Goal: Check status: Check status

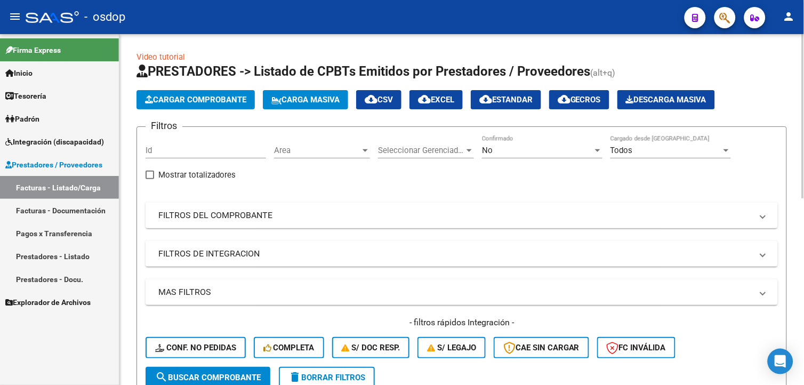
click at [232, 220] on mat-panel-title "FILTROS DEL COMPROBANTE" at bounding box center [455, 216] width 594 height 12
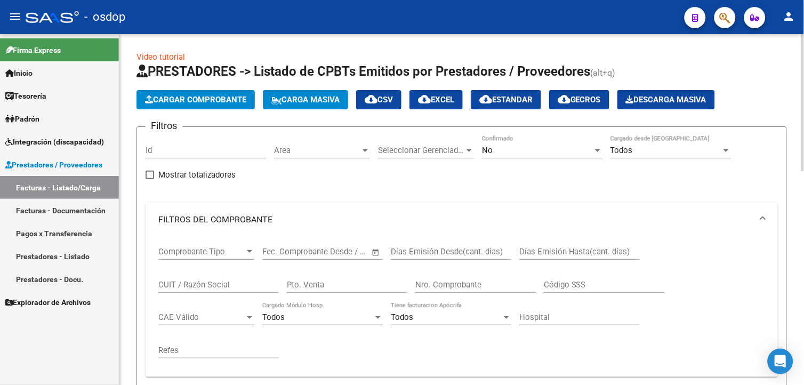
click at [192, 147] on input "Id" at bounding box center [206, 151] width 120 height 10
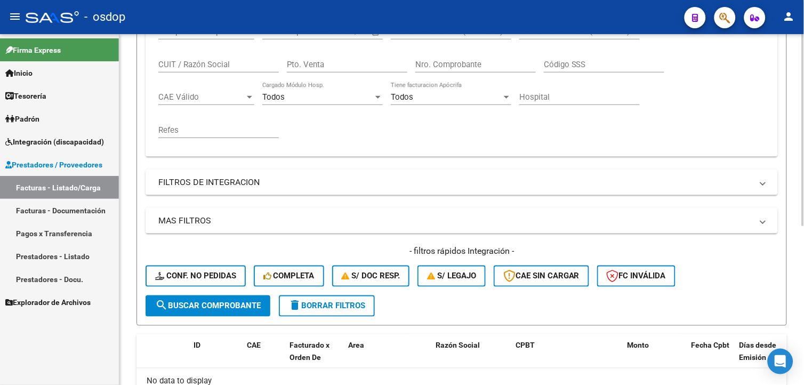
scroll to position [237, 0]
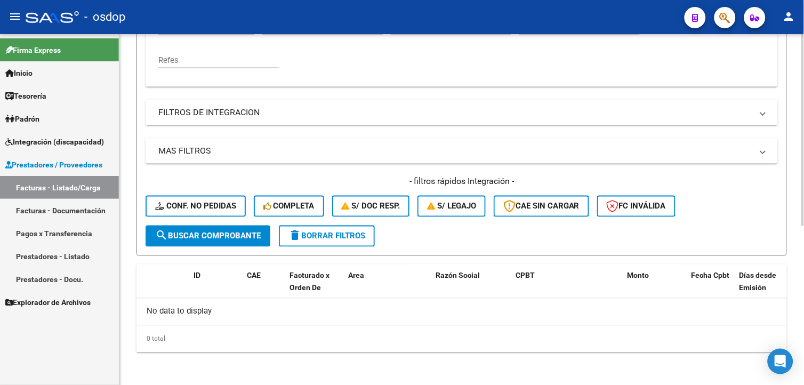
type input "239947"
click at [236, 230] on button "search Buscar Comprobante" at bounding box center [208, 236] width 125 height 21
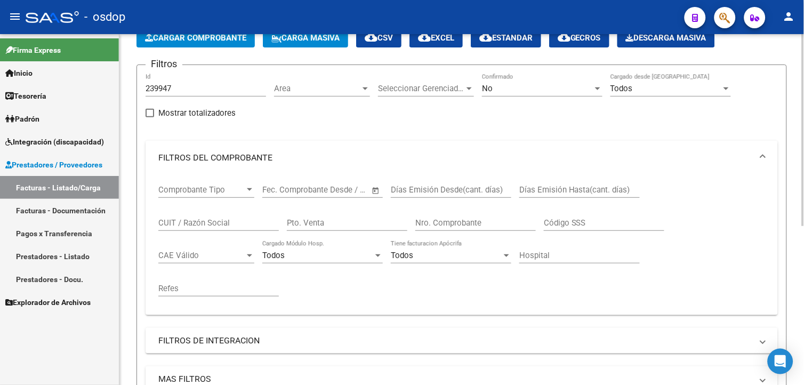
scroll to position [0, 0]
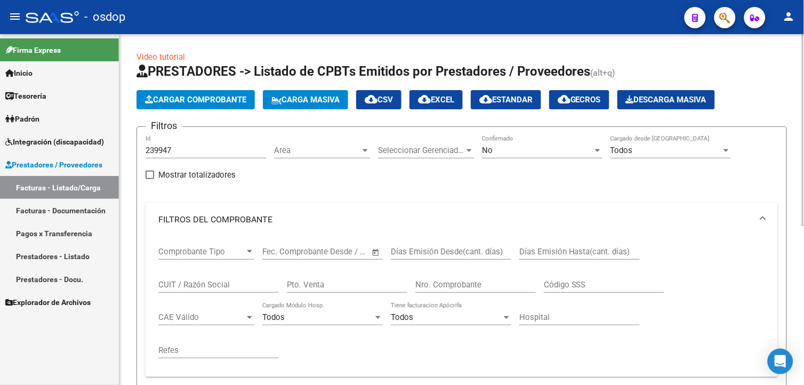
click at [190, 146] on input "239947" at bounding box center [206, 151] width 120 height 10
click at [142, 160] on form "Filtros 239947 Id Area Area Seleccionar Gerenciador Seleccionar Gerenciador No …" at bounding box center [461, 336] width 650 height 420
click at [152, 155] on input "239947" at bounding box center [206, 151] width 120 height 10
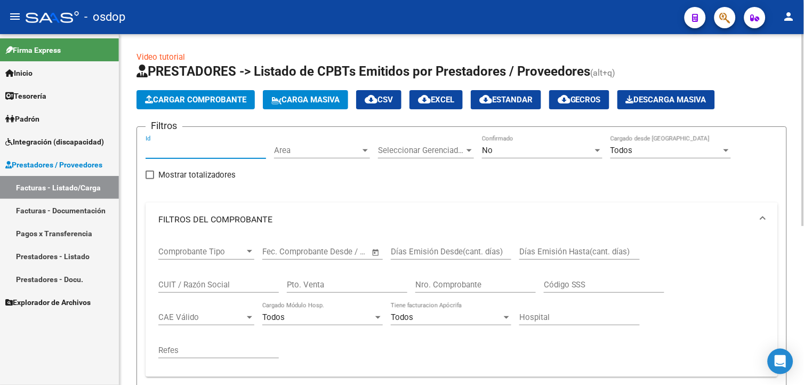
click at [198, 280] on input "CUIT / Razón Social" at bounding box center [218, 285] width 120 height 10
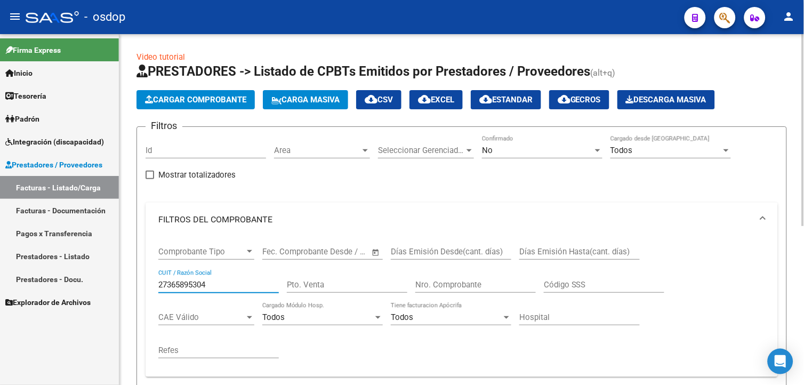
click at [206, 285] on input "27365895304" at bounding box center [218, 285] width 120 height 10
click at [204, 286] on input "27365895304" at bounding box center [218, 285] width 120 height 10
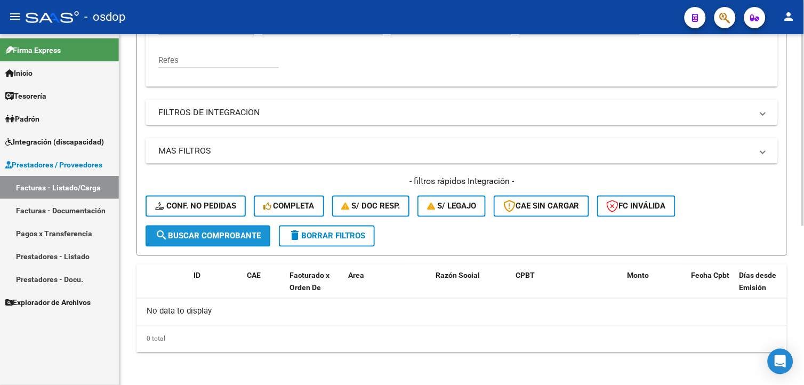
click at [224, 228] on button "search Buscar Comprobante" at bounding box center [208, 236] width 125 height 21
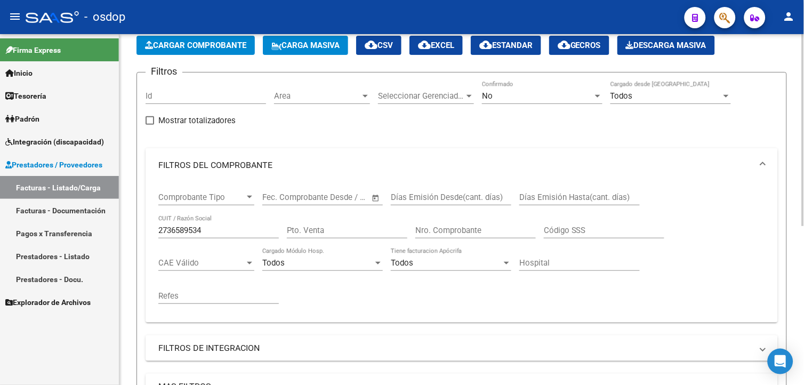
scroll to position [53, 0]
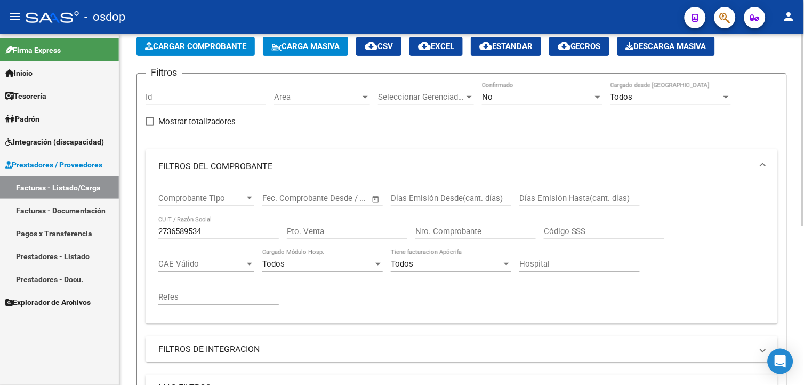
click at [204, 231] on input "2736589534" at bounding box center [218, 232] width 120 height 10
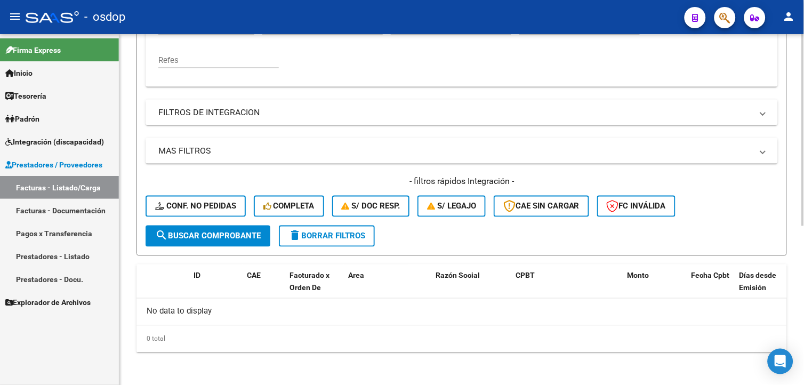
type input "27365895304"
click at [196, 243] on button "search Buscar Comprobante" at bounding box center [208, 236] width 125 height 21
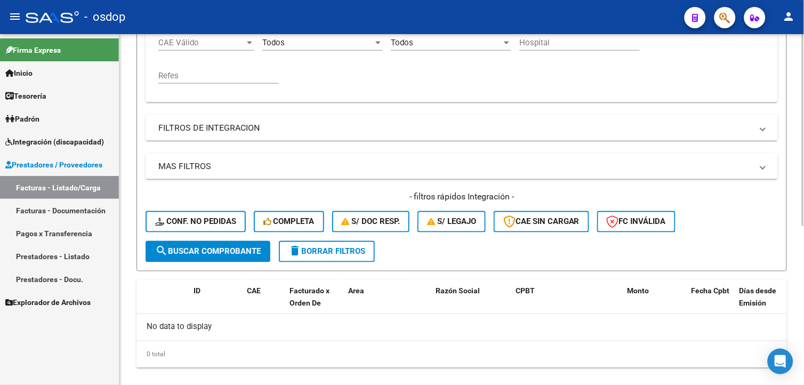
scroll to position [290, 0]
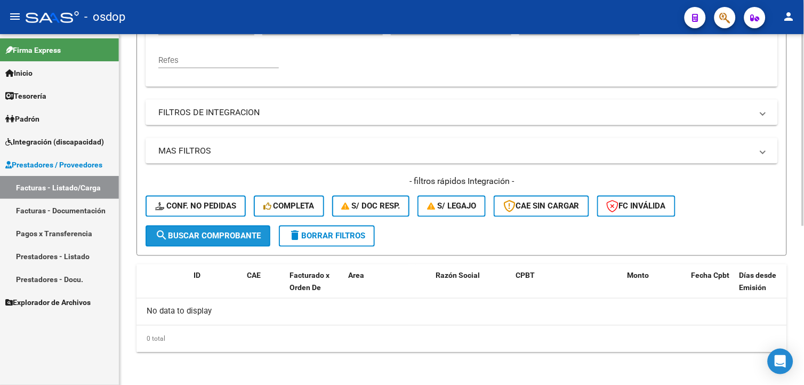
click at [208, 233] on span "search Buscar Comprobante" at bounding box center [208, 236] width 106 height 10
